Goal: Task Accomplishment & Management: Manage account settings

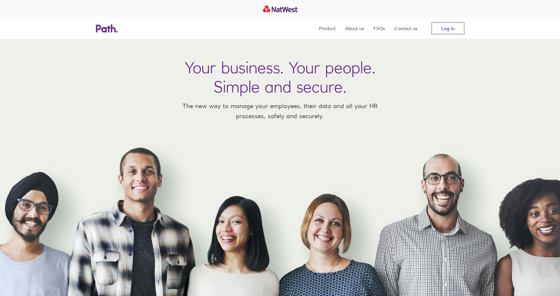
click at [450, 26] on link "Log in" at bounding box center [448, 28] width 33 height 12
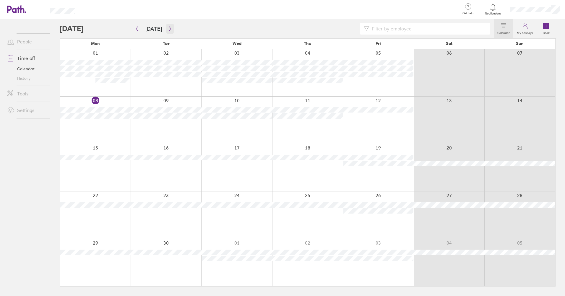
click at [169, 27] on icon "button" at bounding box center [170, 28] width 4 height 5
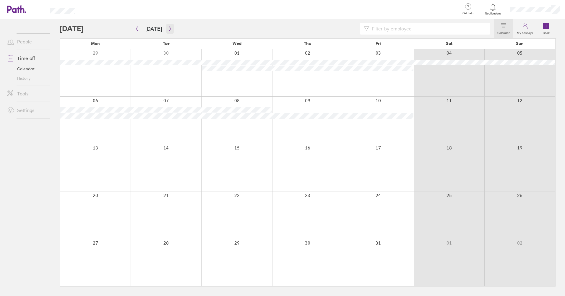
click at [168, 29] on icon "button" at bounding box center [170, 28] width 4 height 5
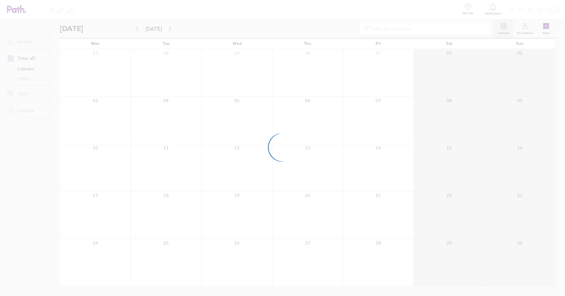
click at [168, 28] on div at bounding box center [282, 148] width 565 height 296
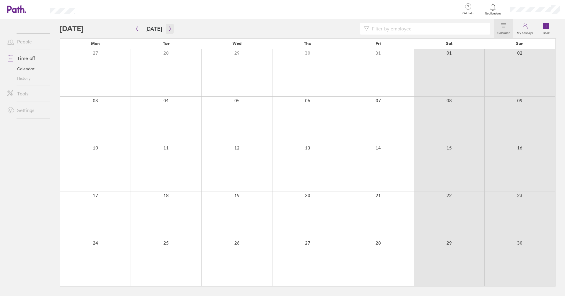
click at [168, 28] on icon "button" at bounding box center [170, 28] width 4 height 5
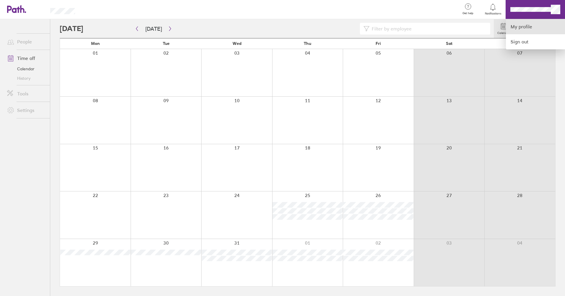
click at [514, 25] on link "My profile" at bounding box center [535, 26] width 59 height 15
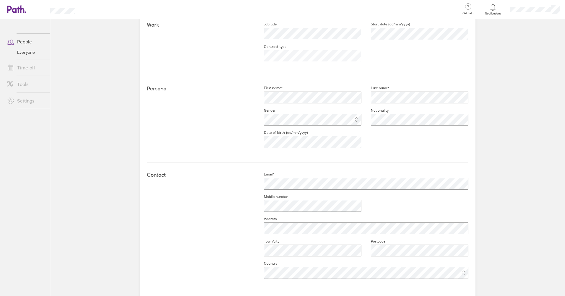
scroll to position [11, 0]
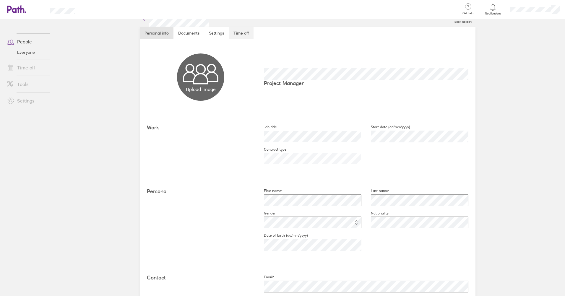
click at [243, 31] on link "Time off" at bounding box center [241, 33] width 25 height 12
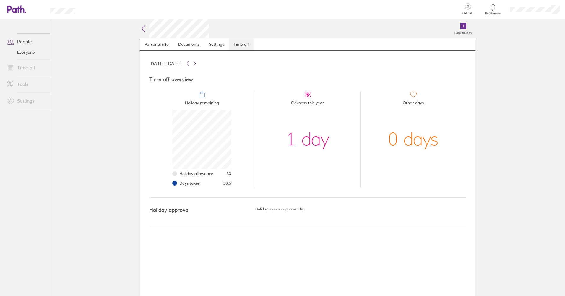
scroll to position [59, 59]
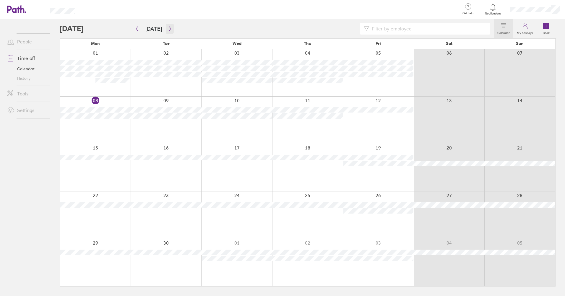
click at [169, 28] on icon "button" at bounding box center [170, 29] width 2 height 4
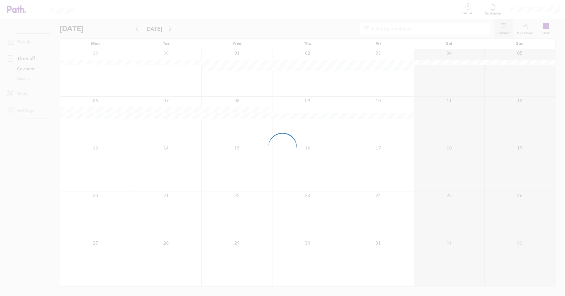
click at [168, 28] on div at bounding box center [282, 148] width 565 height 296
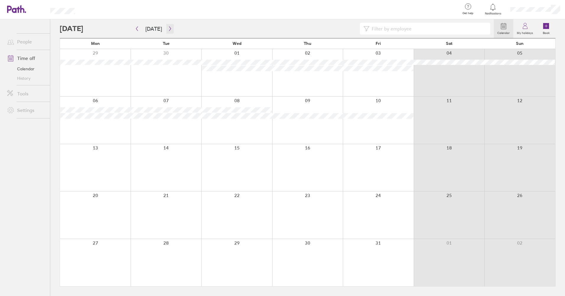
click at [169, 28] on icon "button" at bounding box center [170, 29] width 2 height 4
click at [136, 27] on icon "button" at bounding box center [137, 28] width 4 height 5
drag, startPoint x: 14, startPoint y: 60, endPoint x: 4, endPoint y: 187, distance: 127.4
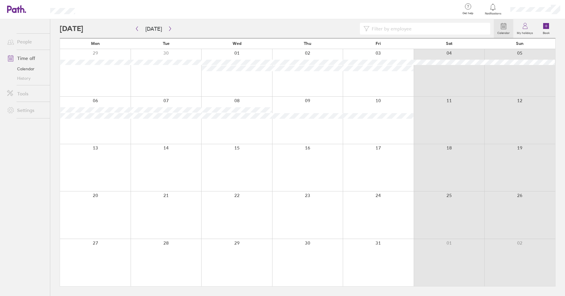
click at [4, 187] on ul "People Time off Calendar History Tools Settings" at bounding box center [25, 147] width 50 height 257
click at [136, 29] on icon "button" at bounding box center [137, 28] width 4 height 5
